Goal: Navigation & Orientation: Find specific page/section

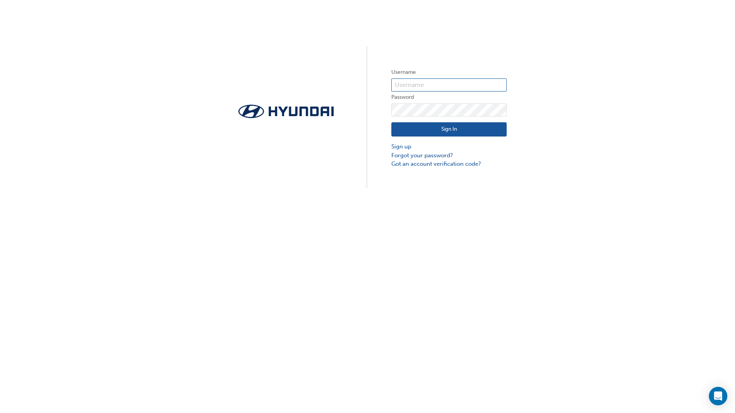
type input "31359"
click at [418, 129] on button "Sign In" at bounding box center [449, 129] width 115 height 15
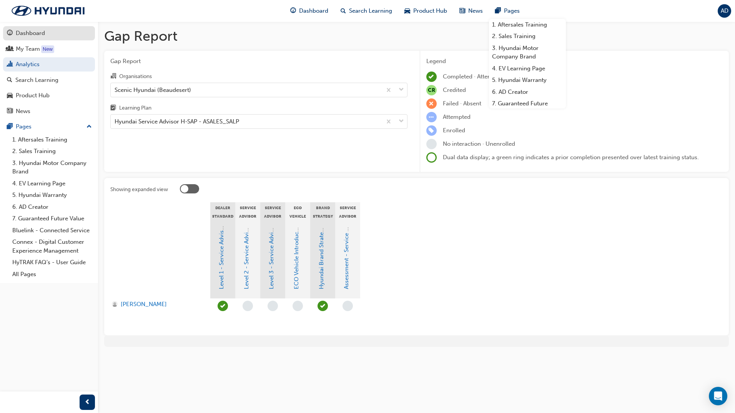
click at [40, 38] on link "Dashboard" at bounding box center [49, 33] width 92 height 14
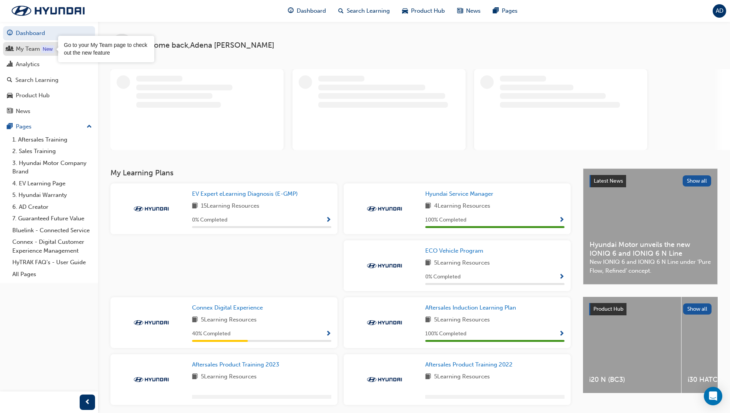
click at [44, 52] on div "New" at bounding box center [47, 49] width 13 height 8
